Goal: Information Seeking & Learning: Learn about a topic

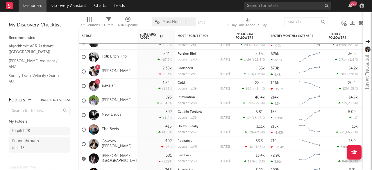
click at [112, 115] on link "New Delica" at bounding box center [112, 114] width 20 height 5
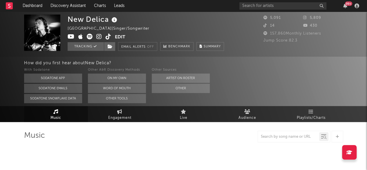
select select "6m"
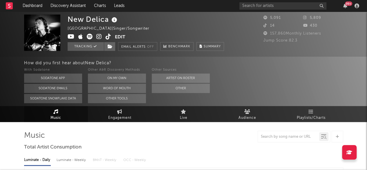
click at [99, 36] on icon at bounding box center [99, 37] width 6 height 6
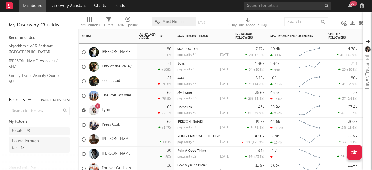
click at [128, 124] on div "Press Club" at bounding box center [108, 125] width 58 height 15
